Goal: Task Accomplishment & Management: Use online tool/utility

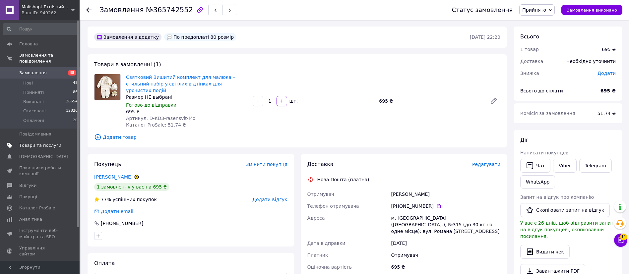
click at [32, 143] on span "Товари та послуги" at bounding box center [40, 146] width 42 height 6
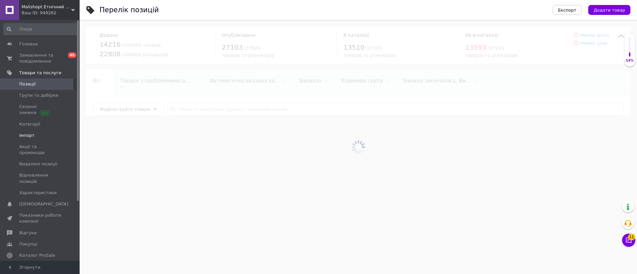
click at [29, 134] on span "Імпорт" at bounding box center [26, 136] width 15 height 6
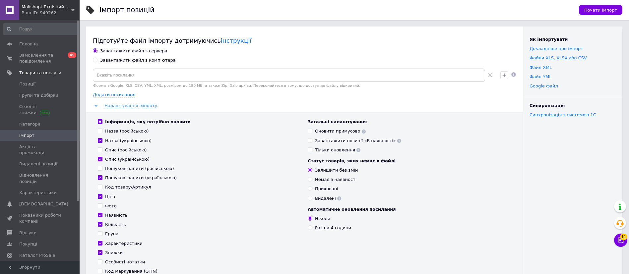
click at [129, 58] on div "Завантажити файл з комп'ютера" at bounding box center [138, 60] width 76 height 6
click at [97, 58] on input "Завантажити файл з комп'ютера" at bounding box center [95, 60] width 4 height 4
radio input "true"
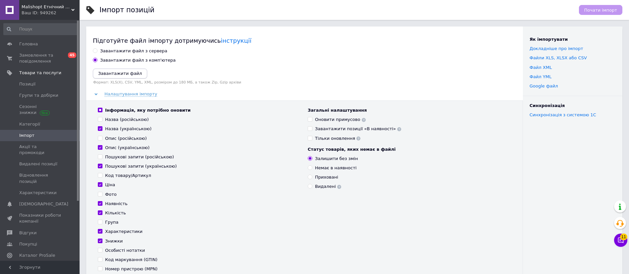
click at [123, 70] on button "Завантажити файл" at bounding box center [120, 74] width 54 height 10
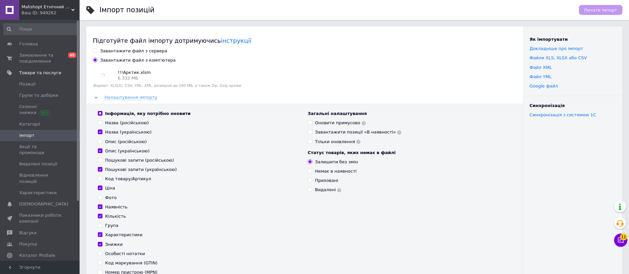
click at [321, 124] on div "Оновити примусово" at bounding box center [340, 123] width 51 height 6
click at [312, 124] on input "Оновити примусово" at bounding box center [310, 122] width 4 height 4
checkbox input "true"
drag, startPoint x: 149, startPoint y: 116, endPoint x: 146, endPoint y: 113, distance: 4.5
click at [148, 116] on div "Інформація, яку потрібно оновити" at bounding box center [148, 114] width 86 height 6
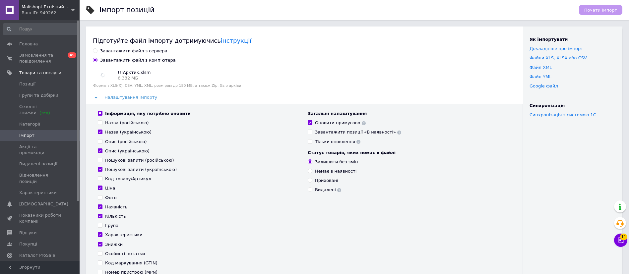
click at [102, 115] on input "Інформація, яку потрібно оновити" at bounding box center [100, 113] width 4 height 4
checkbox input "false"
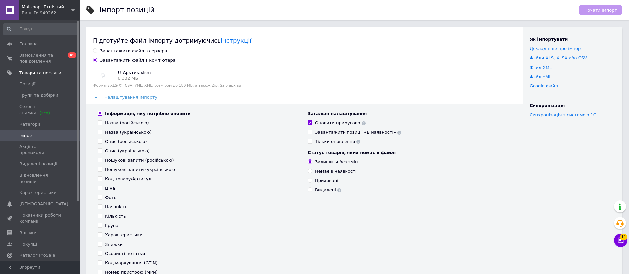
checkbox input "false"
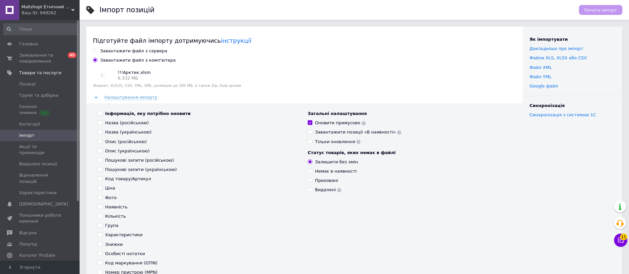
click at [146, 113] on div "Інформація, яку потрібно оновити" at bounding box center [148, 114] width 86 height 6
click at [102, 113] on input "Інформація, яку потрібно оновити" at bounding box center [100, 113] width 4 height 4
checkbox input "true"
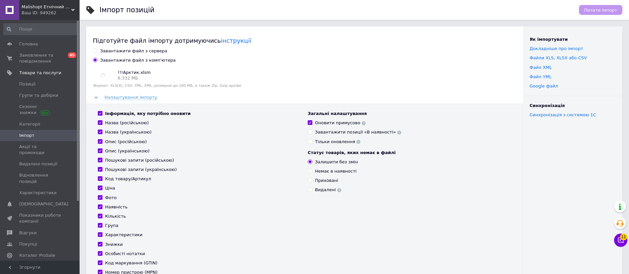
checkbox input "true"
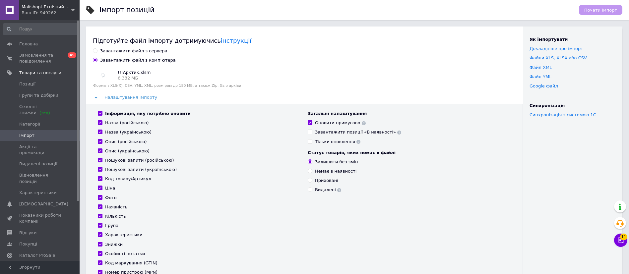
checkbox input "true"
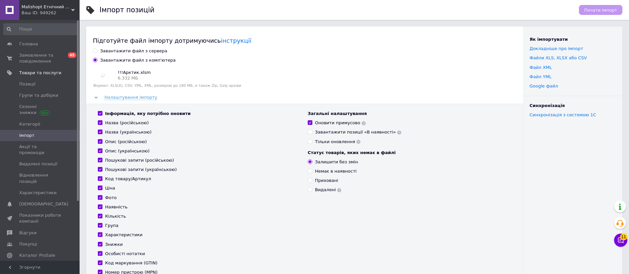
checkbox input "true"
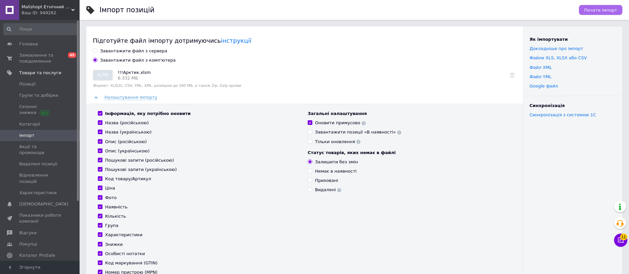
click at [601, 9] on span "Почати імпорт" at bounding box center [600, 10] width 33 height 5
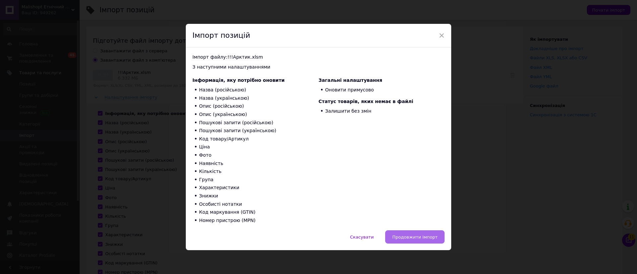
click at [412, 236] on span "Продовжити імпорт" at bounding box center [414, 237] width 45 height 5
